Goal: Information Seeking & Learning: Learn about a topic

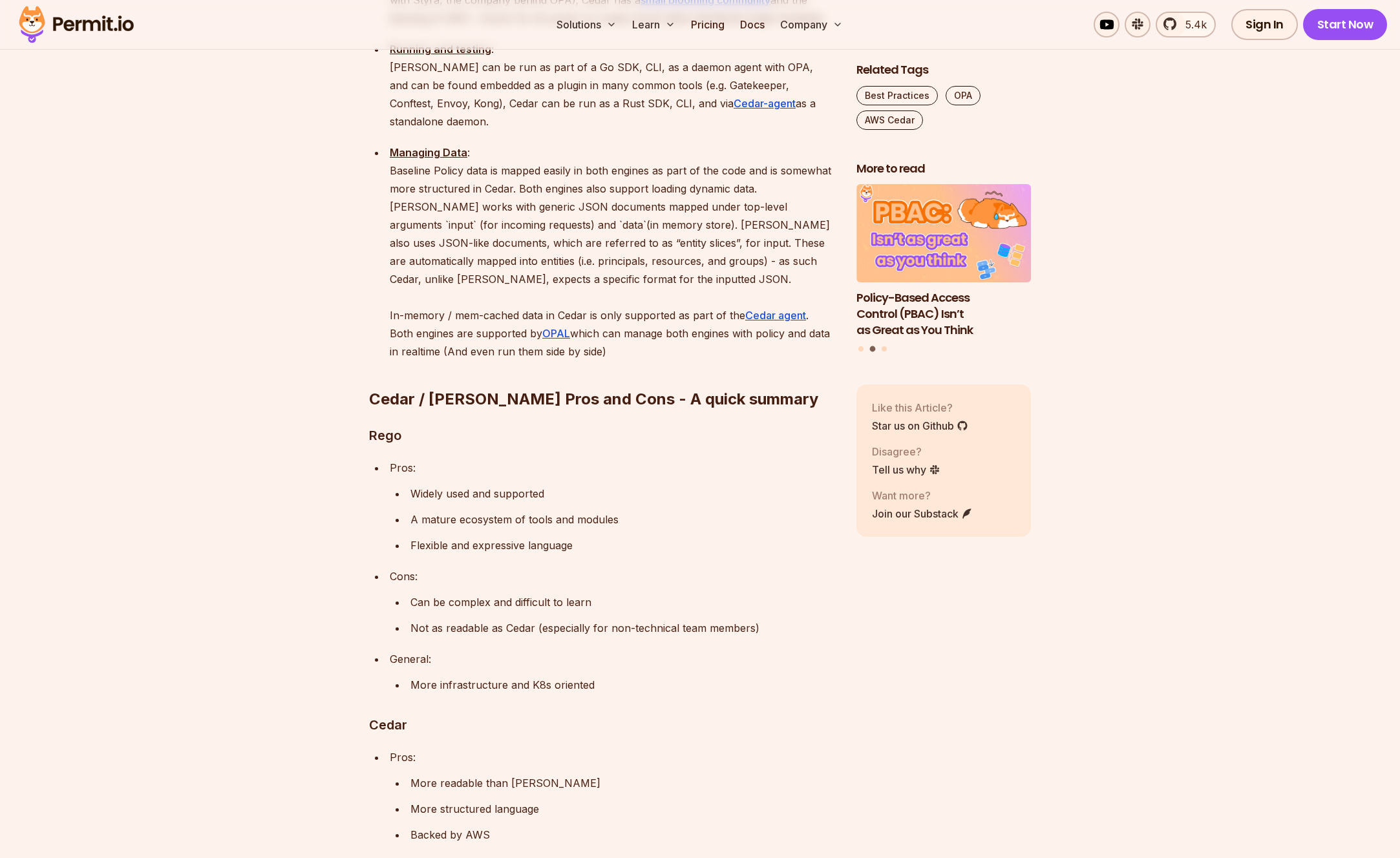
scroll to position [2127, 0]
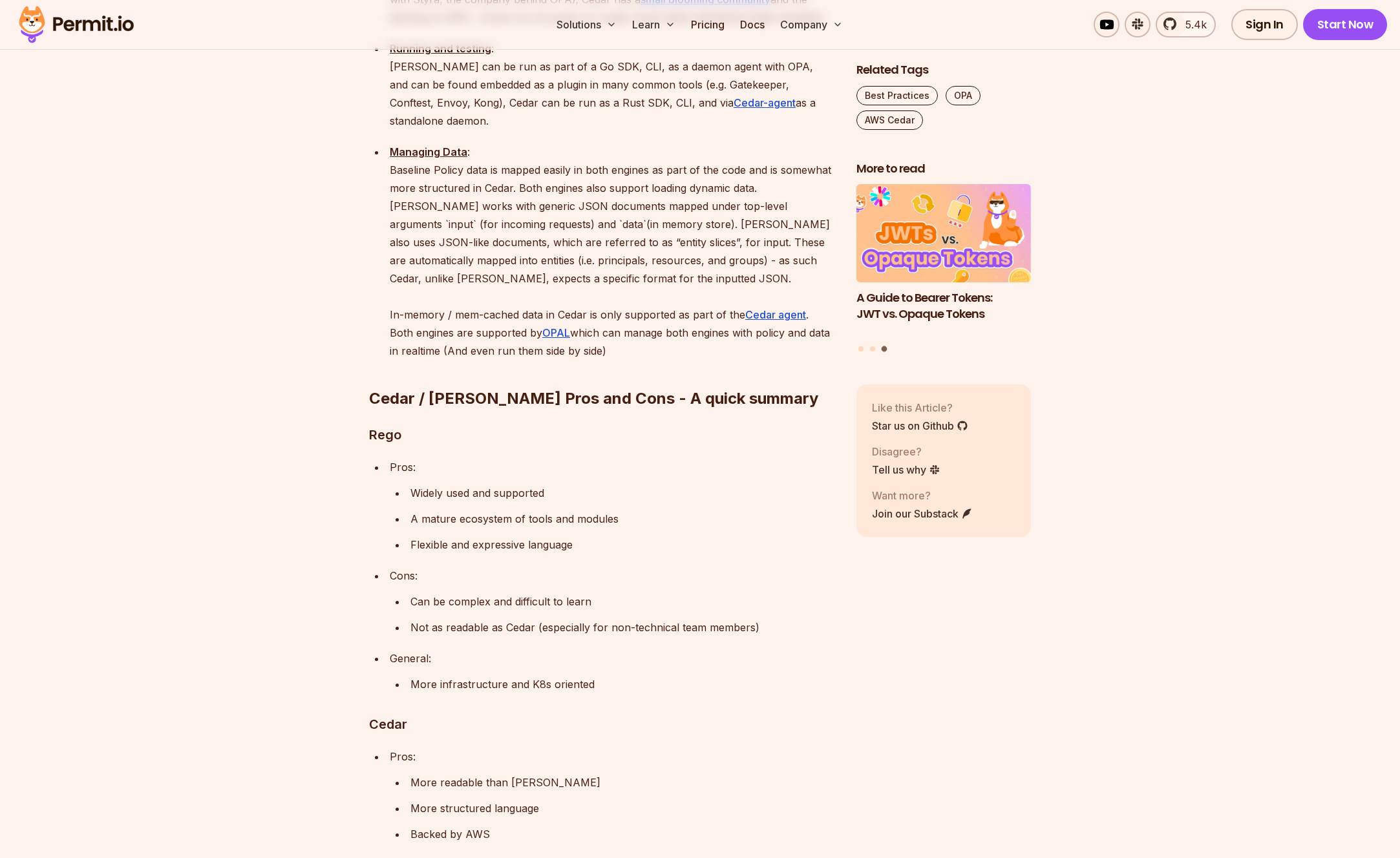
drag, startPoint x: 412, startPoint y: 415, endPoint x: 527, endPoint y: 404, distance: 115.5
click at [527, 484] on ul "Widely used and supported A mature ecosystem of tools and modules Flexible and …" at bounding box center [612, 519] width 446 height 70
drag, startPoint x: 525, startPoint y: 404, endPoint x: 472, endPoint y: 417, distance: 54.6
click at [525, 484] on ul "Widely used and supported A mature ecosystem of tools and modules Flexible and …" at bounding box center [612, 519] width 446 height 70
drag, startPoint x: 445, startPoint y: 434, endPoint x: 498, endPoint y: 436, distance: 53.0
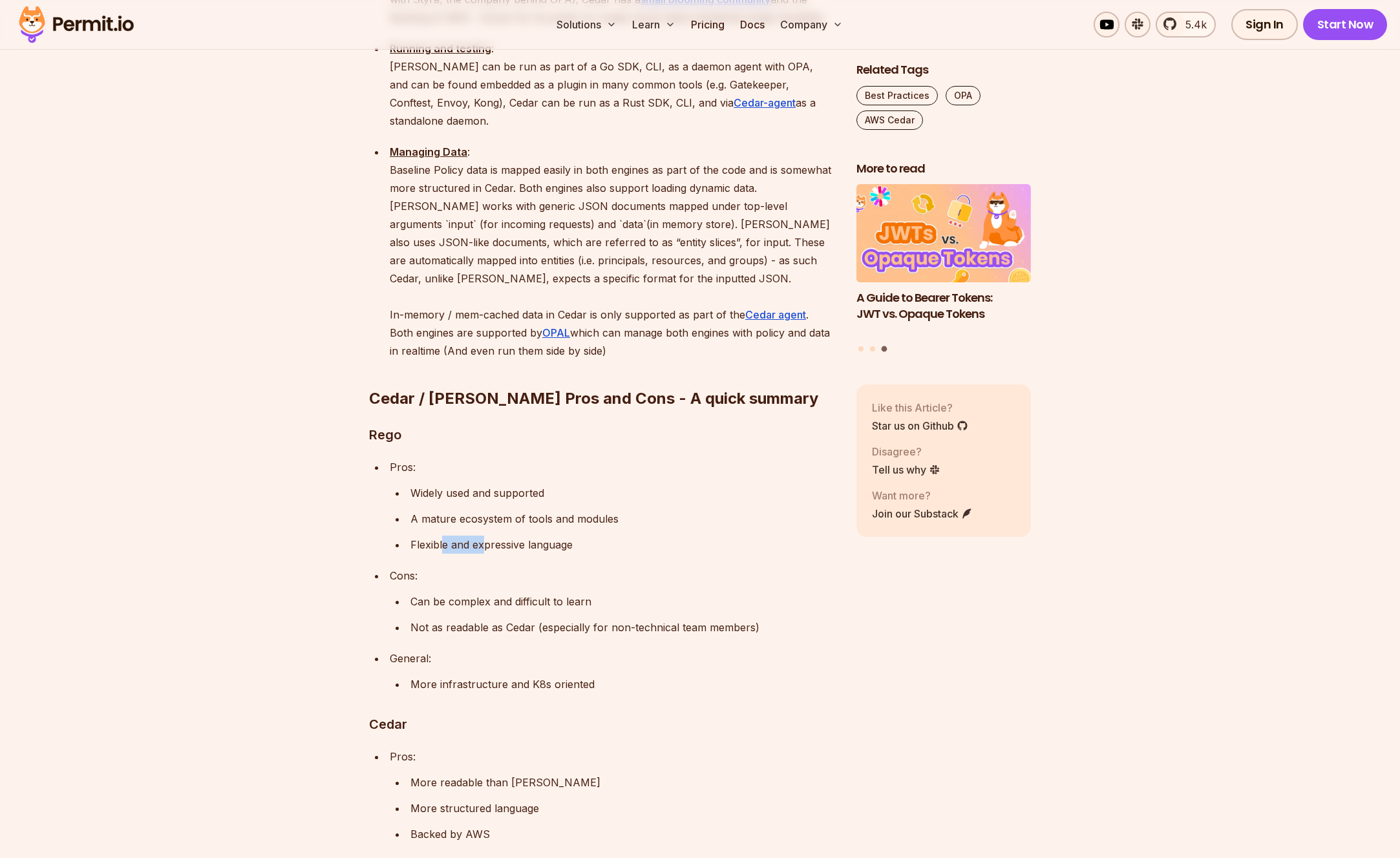
click at [498, 536] on p "Flexible and expressive language" at bounding box center [623, 544] width 425 height 18
drag, startPoint x: 498, startPoint y: 436, endPoint x: 477, endPoint y: 442, distance: 21.8
click at [498, 536] on p "Flexible and expressive language" at bounding box center [623, 544] width 425 height 18
drag, startPoint x: 436, startPoint y: 487, endPoint x: 580, endPoint y: 504, distance: 145.0
click at [580, 566] on li "Cons: Can be complex and difficult to learn Not as readable as Cedar (especiall…" at bounding box center [611, 601] width 450 height 70
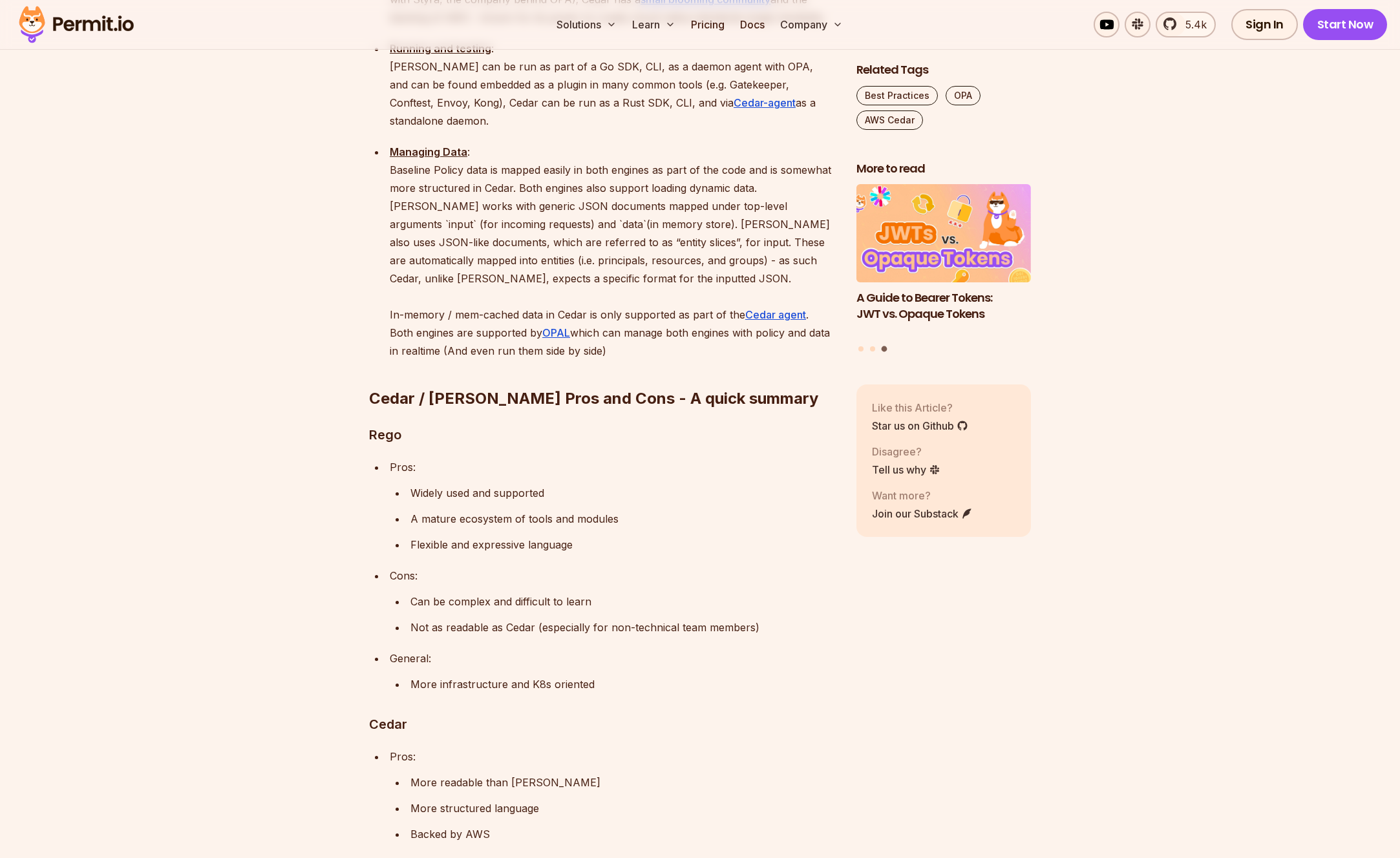
drag, startPoint x: 580, startPoint y: 504, endPoint x: 561, endPoint y: 506, distance: 19.1
click at [579, 593] on p "Can be complex and difficult to learn" at bounding box center [623, 601] width 425 height 18
drag, startPoint x: 454, startPoint y: 515, endPoint x: 773, endPoint y: 526, distance: 319.2
click at [773, 618] on p "Not as readable as Cedar (especially for non-technical team members)" at bounding box center [623, 627] width 425 height 18
click at [755, 618] on p "Not as readable as Cedar (especially for non-technical team members)" at bounding box center [623, 627] width 425 height 18
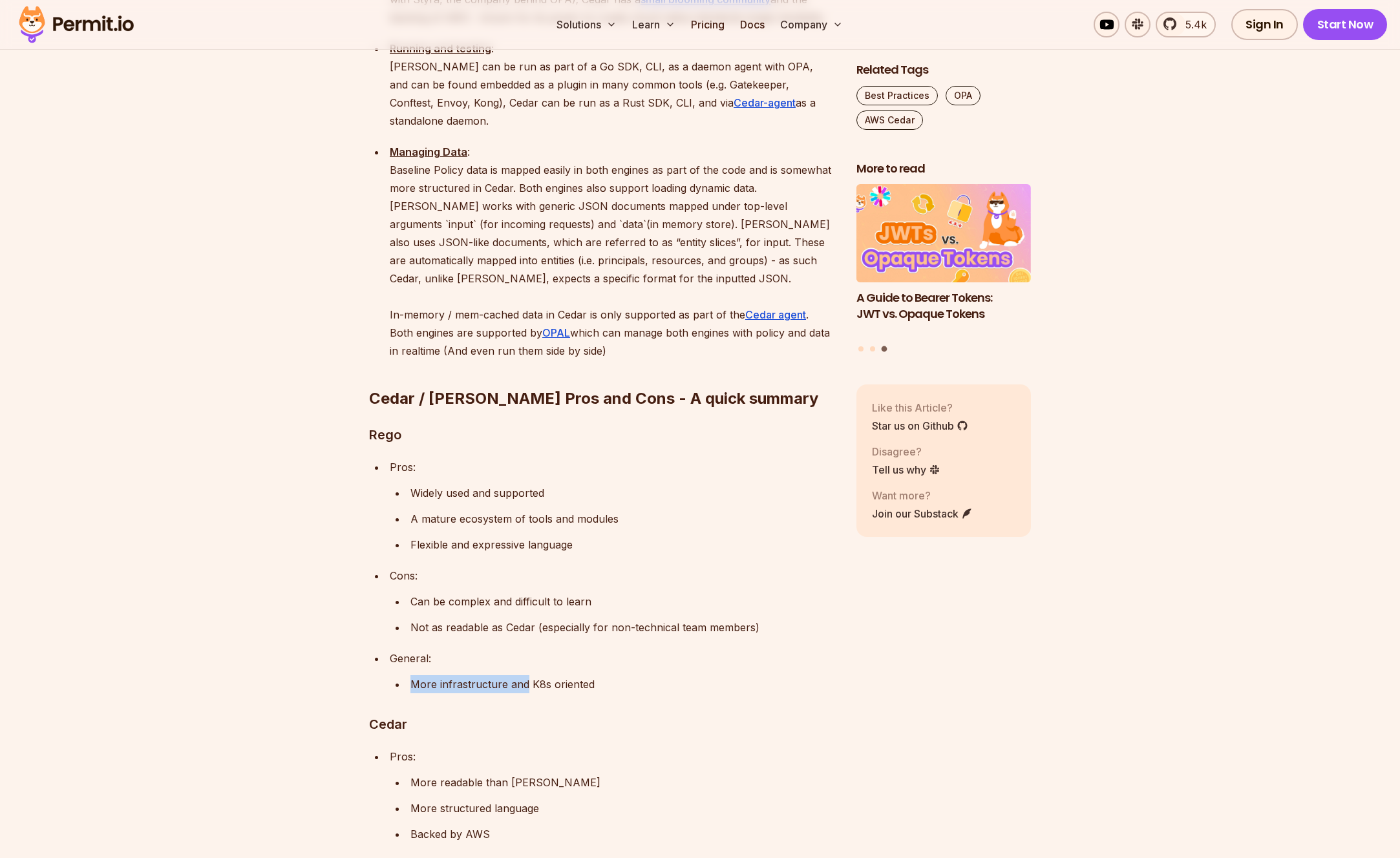
drag, startPoint x: 393, startPoint y: 584, endPoint x: 527, endPoint y: 580, distance: 134.1
click at [525, 675] on ul "More infrastructure and K8s oriented" at bounding box center [612, 683] width 446 height 18
click at [527, 675] on p "More infrastructure and K8s oriented" at bounding box center [623, 683] width 425 height 18
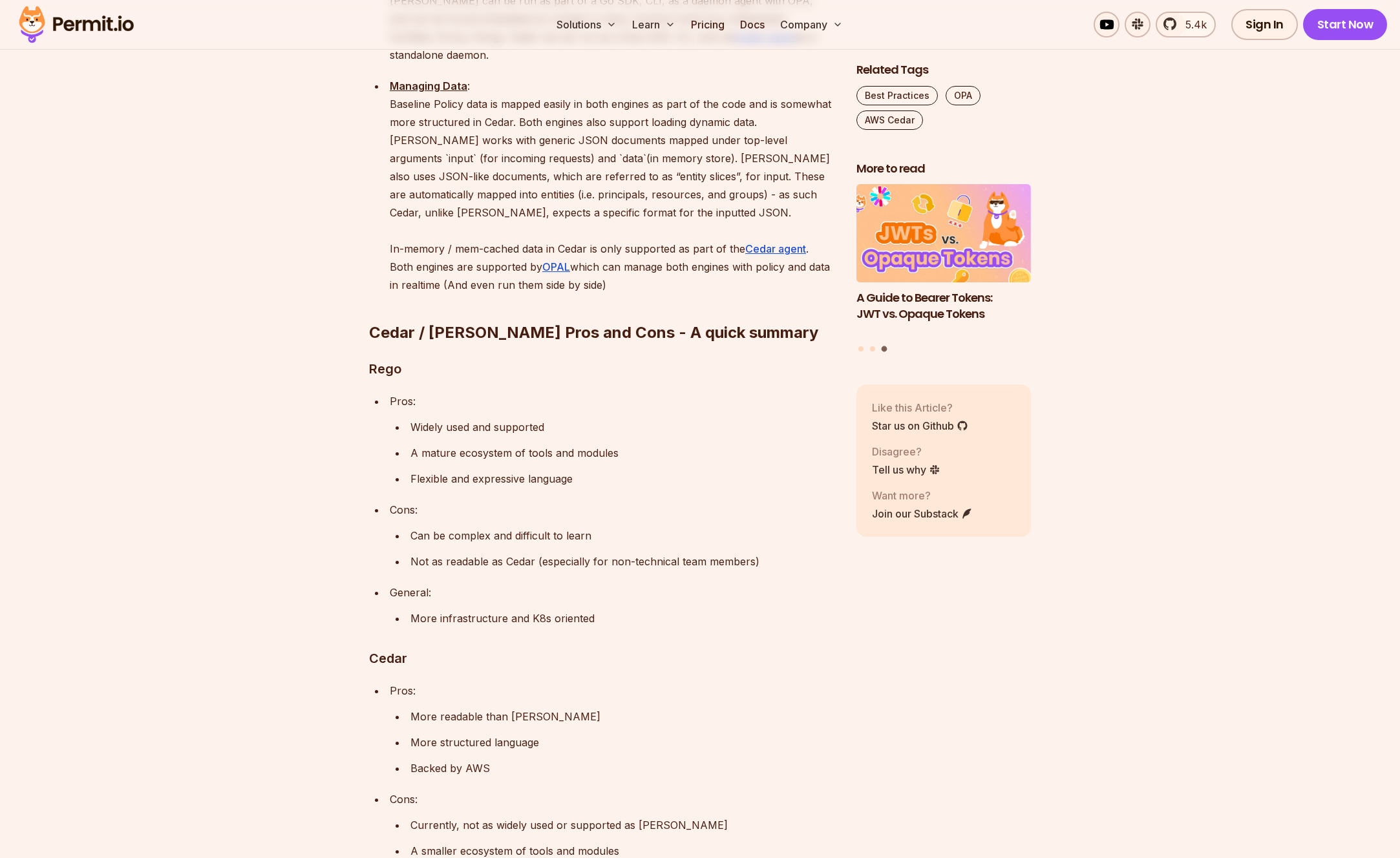
scroll to position [2429, 0]
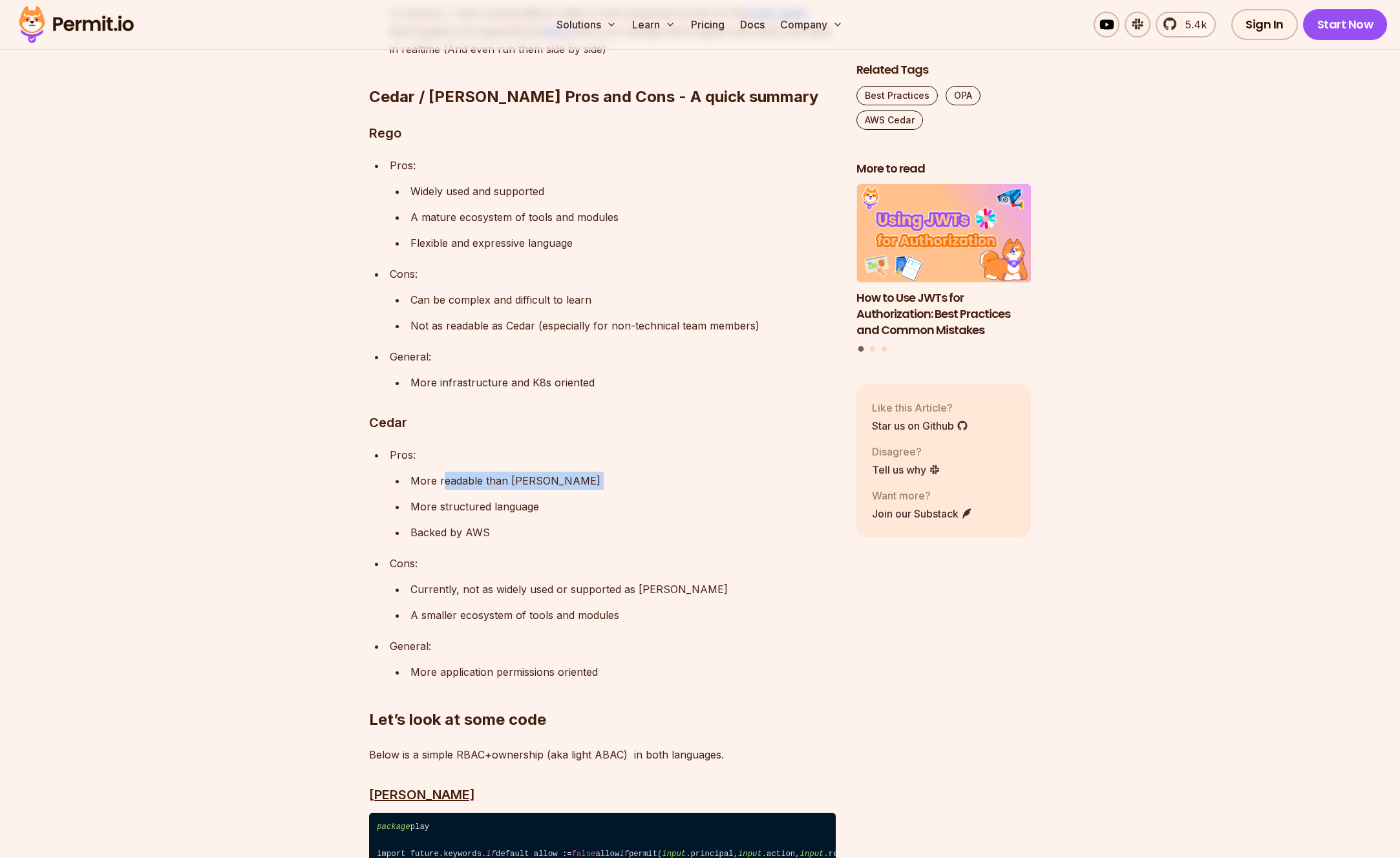
drag, startPoint x: 445, startPoint y: 382, endPoint x: 492, endPoint y: 393, distance: 48.3
click at [491, 471] on ul "More readable than Rego More structured language Backed by AWS" at bounding box center [612, 506] width 446 height 70
drag, startPoint x: 459, startPoint y: 402, endPoint x: 469, endPoint y: 403, distance: 10.0
click at [466, 498] on p "More structured language" at bounding box center [623, 506] width 425 height 18
drag, startPoint x: 415, startPoint y: 427, endPoint x: 478, endPoint y: 434, distance: 63.4
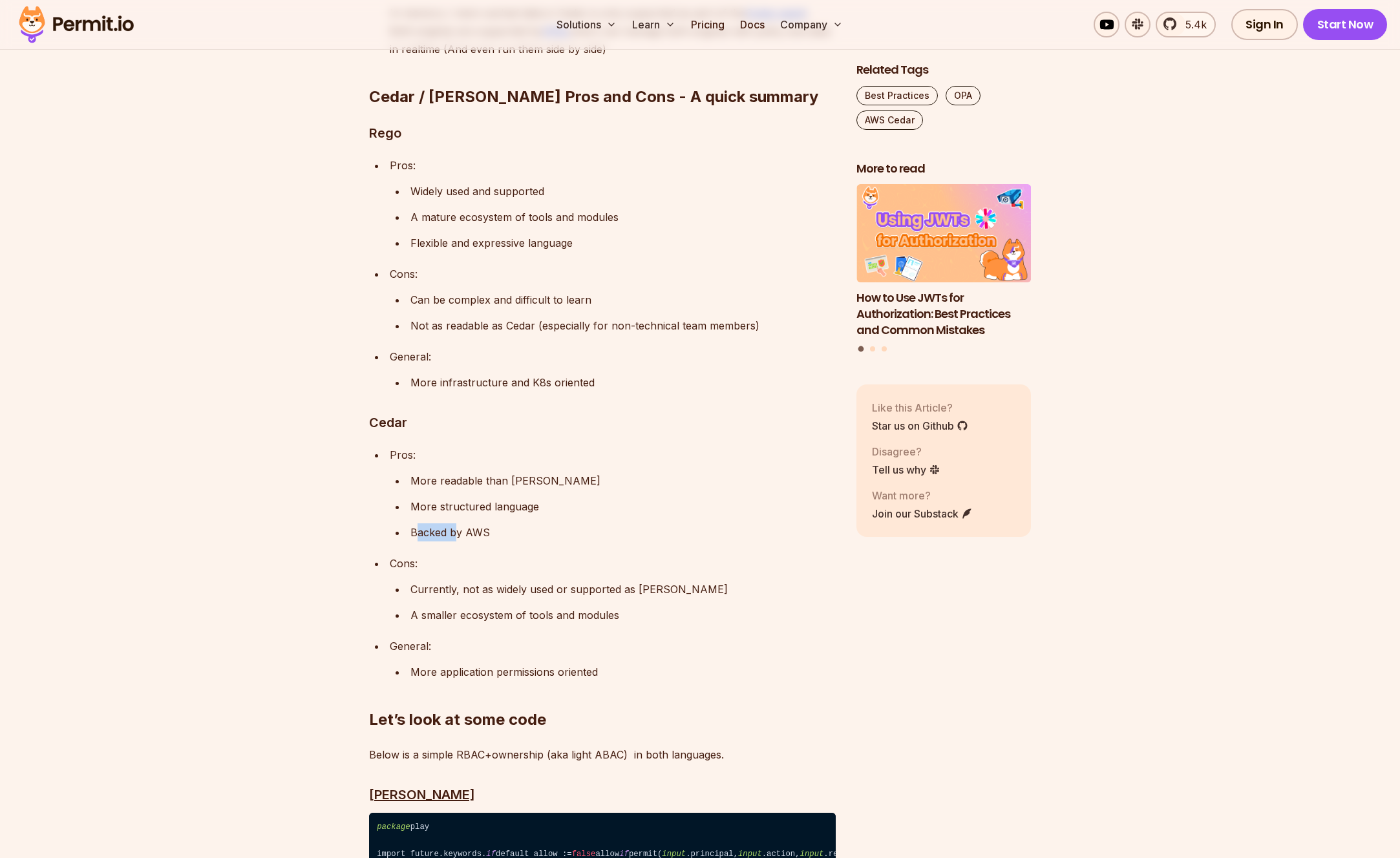
click at [478, 524] on p "Backed by AWS" at bounding box center [623, 532] width 425 height 18
click at [478, 524] on p "Backed by AWS" at bounding box center [623, 532] width 425 height 18
drag, startPoint x: 447, startPoint y: 473, endPoint x: 704, endPoint y: 489, distance: 257.5
click at [704, 554] on li "Cons: Currently, not as widely used or supported as Rego A smaller ecosystem of…" at bounding box center [611, 589] width 450 height 70
click at [697, 580] on p "Currently, not as widely used or supported as Rego" at bounding box center [623, 589] width 425 height 18
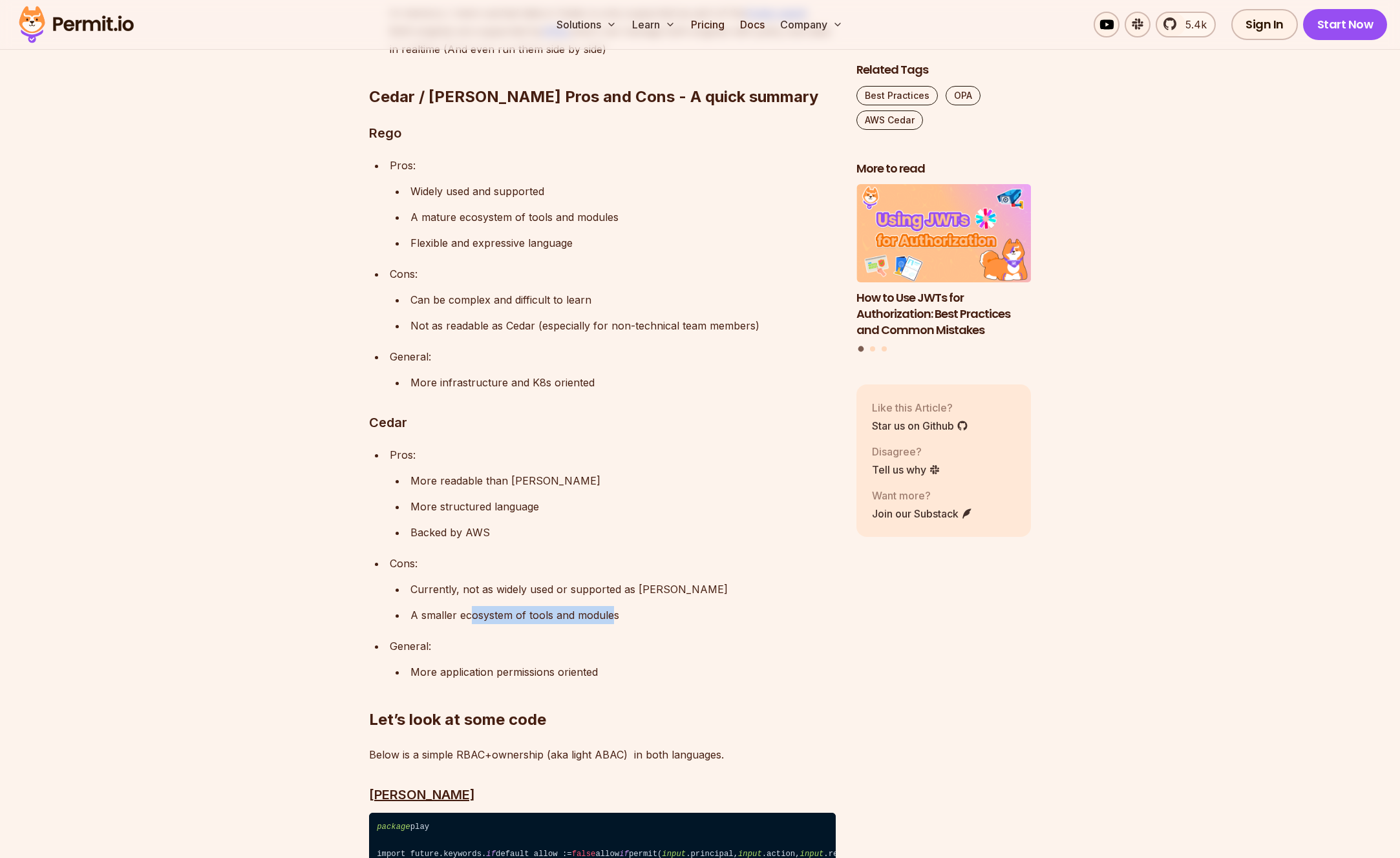
drag, startPoint x: 471, startPoint y: 509, endPoint x: 614, endPoint y: 517, distance: 143.2
click at [614, 607] on p "A smaller ecosystem of tools and modules" at bounding box center [623, 615] width 425 height 18
drag, startPoint x: 614, startPoint y: 517, endPoint x: 569, endPoint y: 520, distance: 45.1
click at [612, 607] on p "A smaller ecosystem of tools and modules" at bounding box center [623, 615] width 425 height 18
drag, startPoint x: 447, startPoint y: 564, endPoint x: 630, endPoint y: 566, distance: 183.0
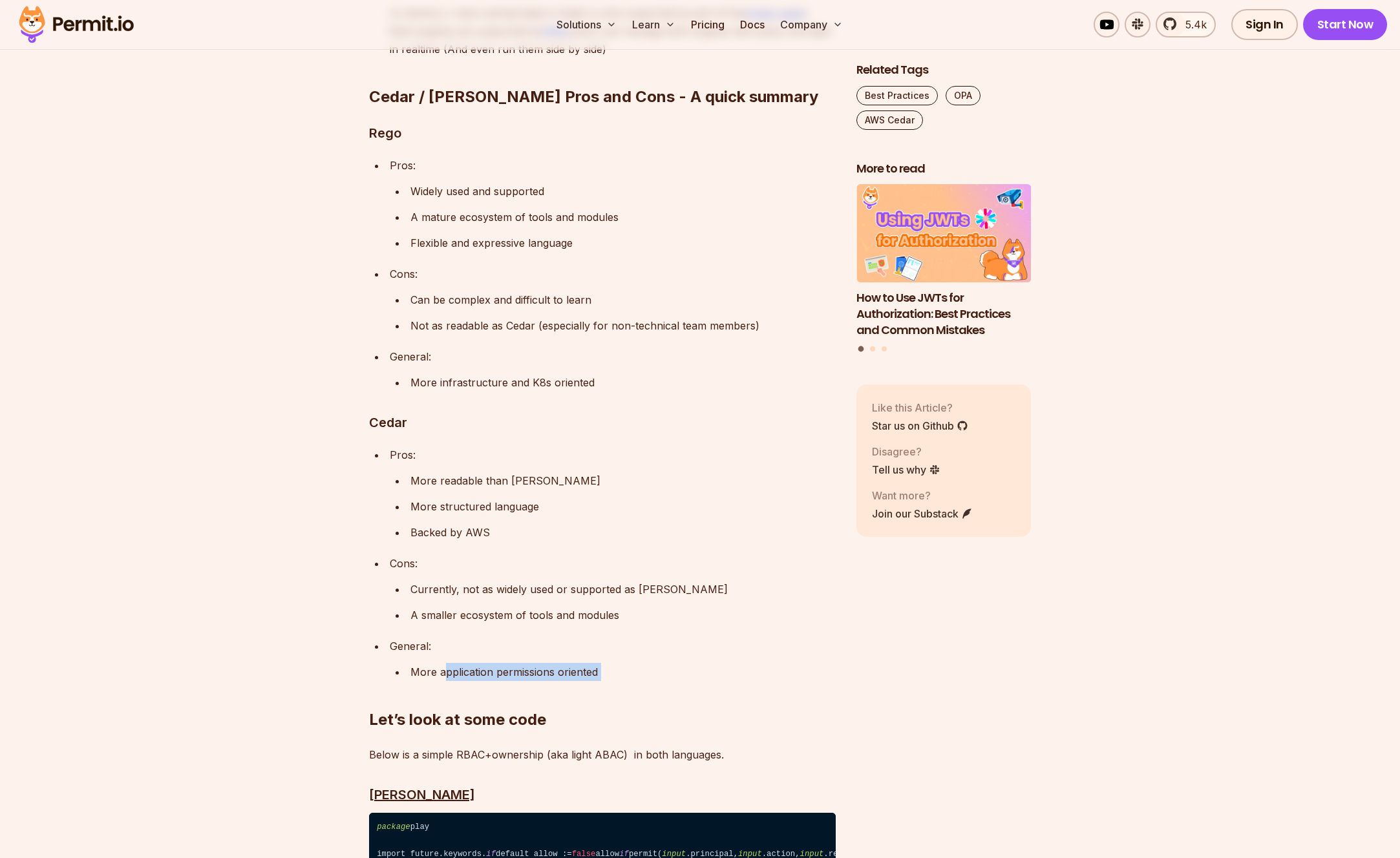
click at [630, 566] on div "Policy as code (PAC) is a software development approach that treats authorizati…" at bounding box center [602, 21] width 466 height 3241
click at [630, 658] on h2 "Let’s look at some code" at bounding box center [602, 694] width 466 height 73
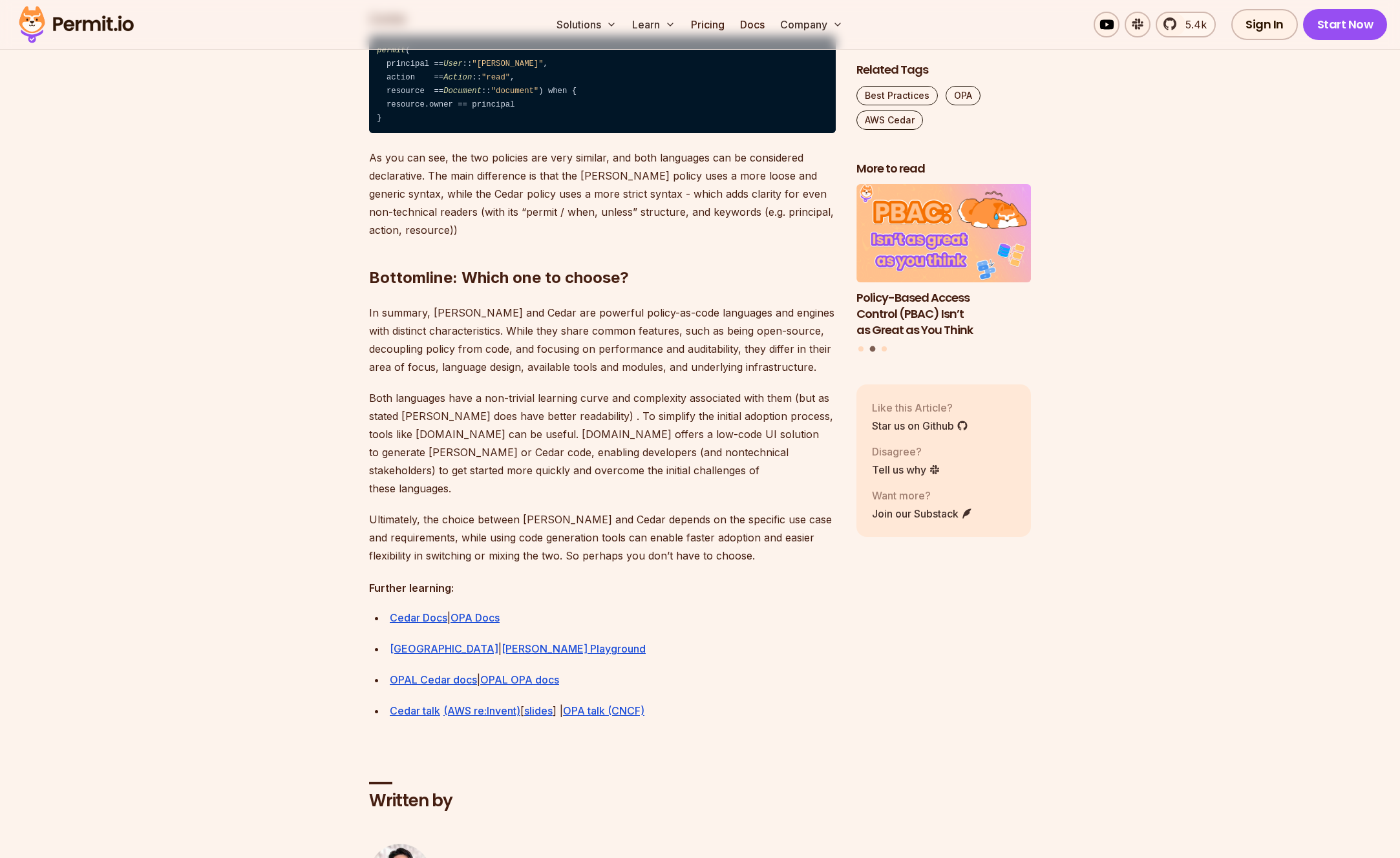
scroll to position [3499, 0]
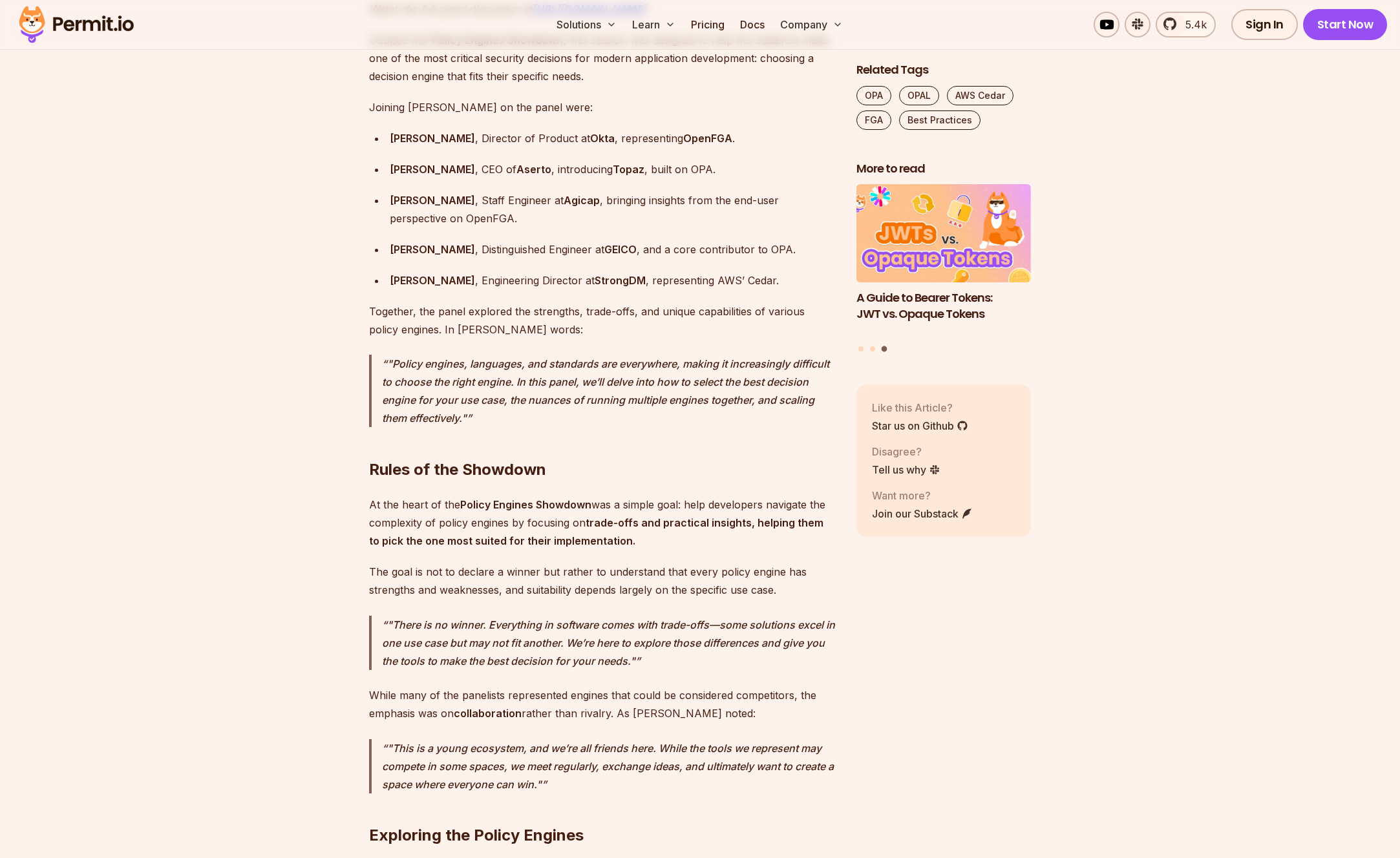
scroll to position [1178, 0]
